Goal: Task Accomplishment & Management: Manage account settings

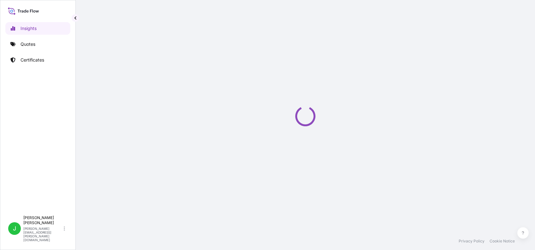
select select "2025"
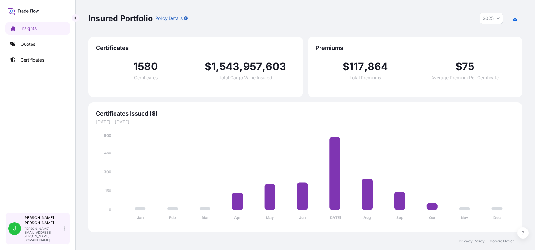
click at [67, 235] on div "[PERSON_NAME] [PERSON_NAME][EMAIL_ADDRESS][PERSON_NAME][DOMAIN_NAME]" at bounding box center [45, 228] width 44 height 27
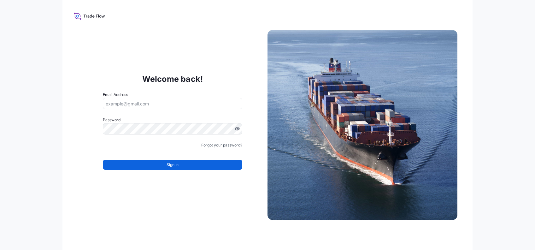
type input "[PERSON_NAME][EMAIL_ADDRESS][PERSON_NAME][DOMAIN_NAME]"
click at [209, 148] on link "Forgot your password?" at bounding box center [221, 145] width 41 height 6
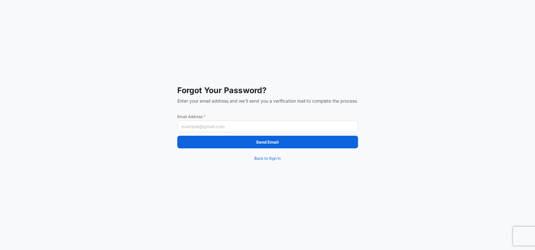
click at [222, 127] on input "Email Address *" at bounding box center [267, 126] width 181 height 11
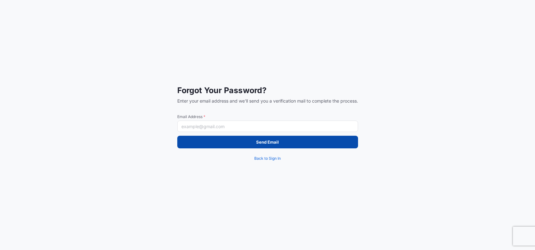
paste input "[EMAIL_ADDRESS][DOMAIN_NAME]"
type input "[EMAIL_ADDRESS][DOMAIN_NAME]"
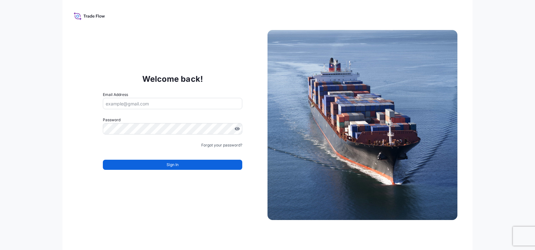
type input "[PERSON_NAME][EMAIL_ADDRESS][PERSON_NAME][DOMAIN_NAME]"
click at [217, 146] on link "Forgot your password?" at bounding box center [221, 145] width 41 height 6
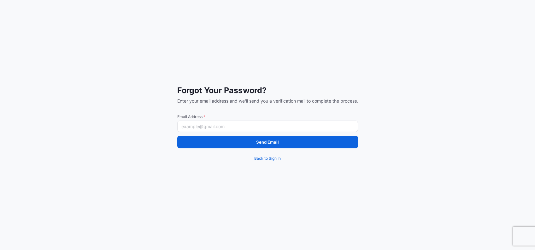
drag, startPoint x: 214, startPoint y: 127, endPoint x: 210, endPoint y: 126, distance: 3.2
click at [214, 127] on input "Email Address *" at bounding box center [267, 126] width 181 height 11
paste input "[EMAIL_ADDRESS][DOMAIN_NAME]"
click at [215, 126] on input "[EMAIL_ADDRESS][DOMAIN_NAME]" at bounding box center [267, 126] width 181 height 11
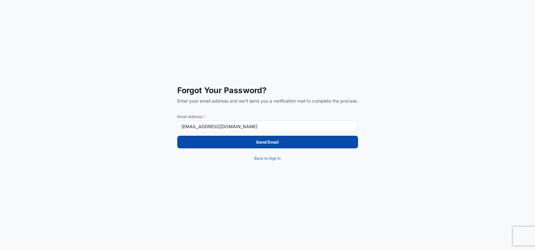
type input "[EMAIL_ADDRESS][DOMAIN_NAME]"
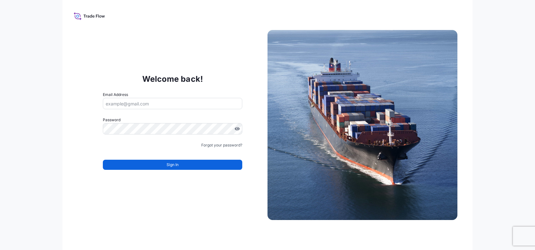
type input "[PERSON_NAME][EMAIL_ADDRESS][PERSON_NAME][DOMAIN_NAME]"
click at [220, 148] on form "Email Address [PERSON_NAME][EMAIL_ADDRESS][PERSON_NAME][DOMAIN_NAME] Password M…" at bounding box center [172, 135] width 139 height 86
click at [217, 145] on link "Forgot your password?" at bounding box center [221, 145] width 41 height 6
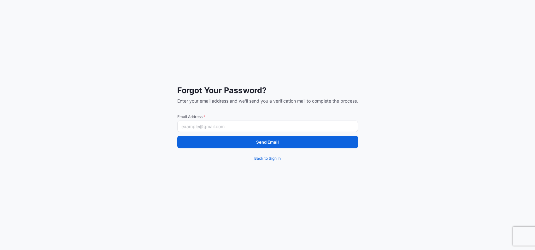
click at [227, 124] on input "Email Address *" at bounding box center [267, 126] width 181 height 11
paste input "[EMAIL_ADDRESS][DOMAIN_NAME]"
click at [214, 124] on input "[EMAIL_ADDRESS][DOMAIN_NAME]" at bounding box center [267, 126] width 181 height 11
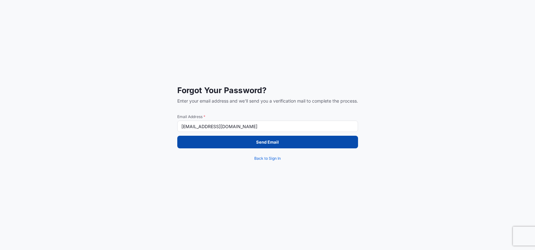
type input "[EMAIL_ADDRESS][DOMAIN_NAME]"
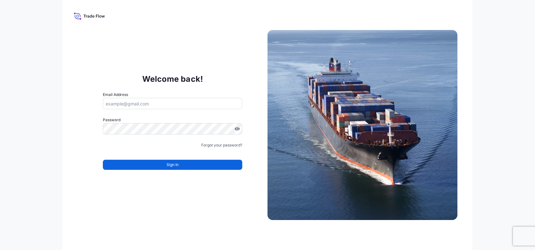
type input "[PERSON_NAME][EMAIL_ADDRESS][PERSON_NAME][DOMAIN_NAME]"
click at [211, 146] on link "Forgot your password?" at bounding box center [221, 145] width 41 height 6
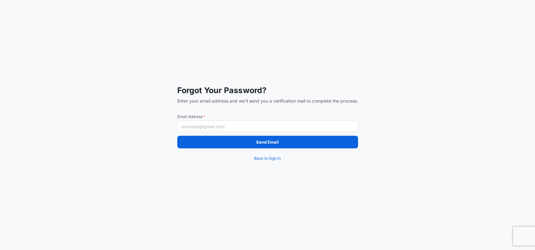
click at [224, 124] on input "Email Address *" at bounding box center [267, 126] width 181 height 11
drag, startPoint x: 224, startPoint y: 124, endPoint x: 196, endPoint y: 129, distance: 28.2
paste input "[EMAIL_ADDRESS][DOMAIN_NAME]"
click at [215, 124] on input "[EMAIL_ADDRESS][DOMAIN_NAME]" at bounding box center [267, 126] width 181 height 11
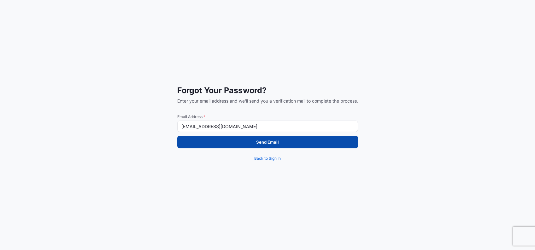
type input "[EMAIL_ADDRESS][DOMAIN_NAME]"
